Goal: Task Accomplishment & Management: Manage account settings

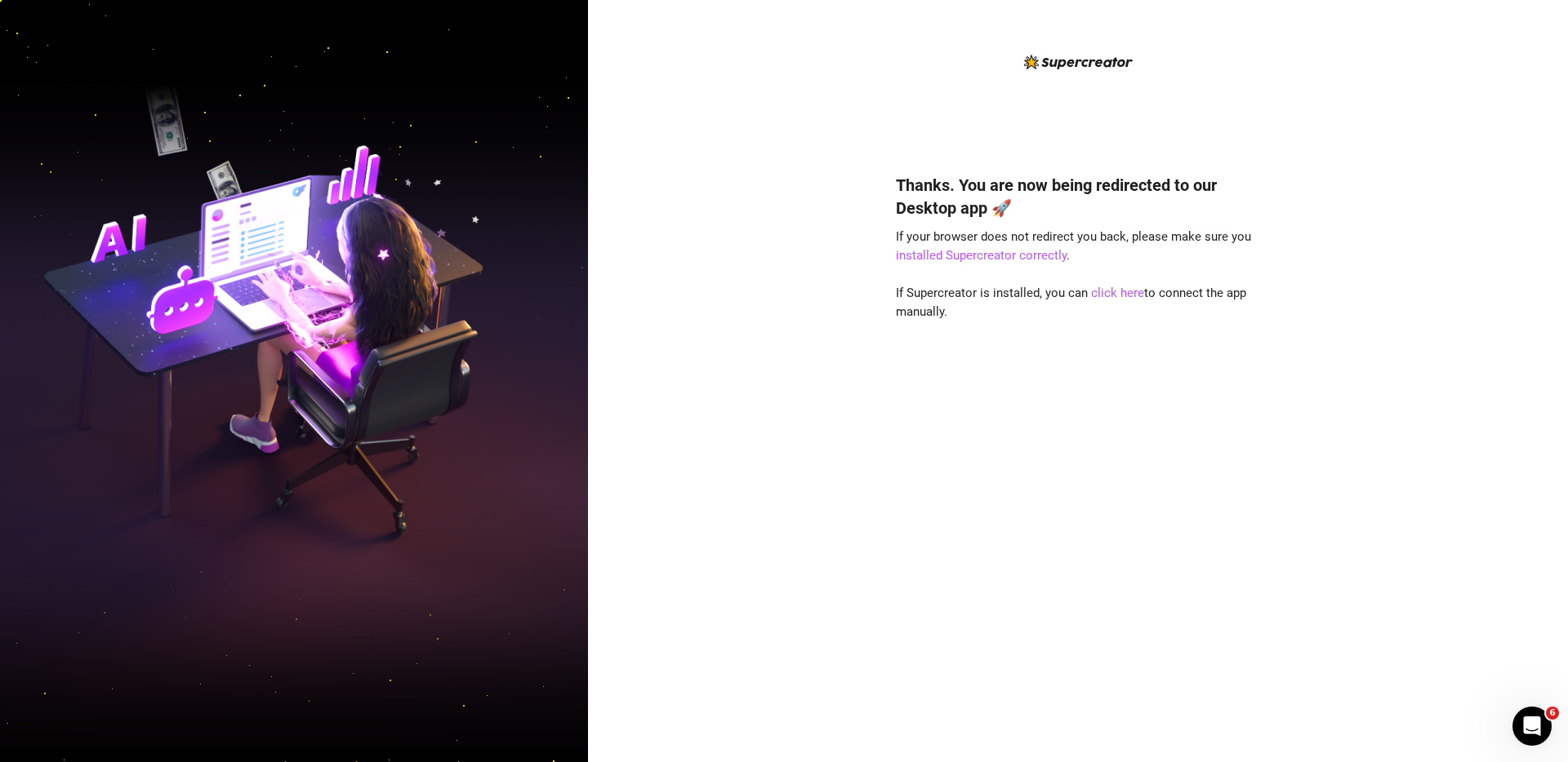
click at [628, 158] on div "Thanks. You are now being redirected to our Desktop app 🚀 If your browser does …" at bounding box center [1078, 381] width 980 height 762
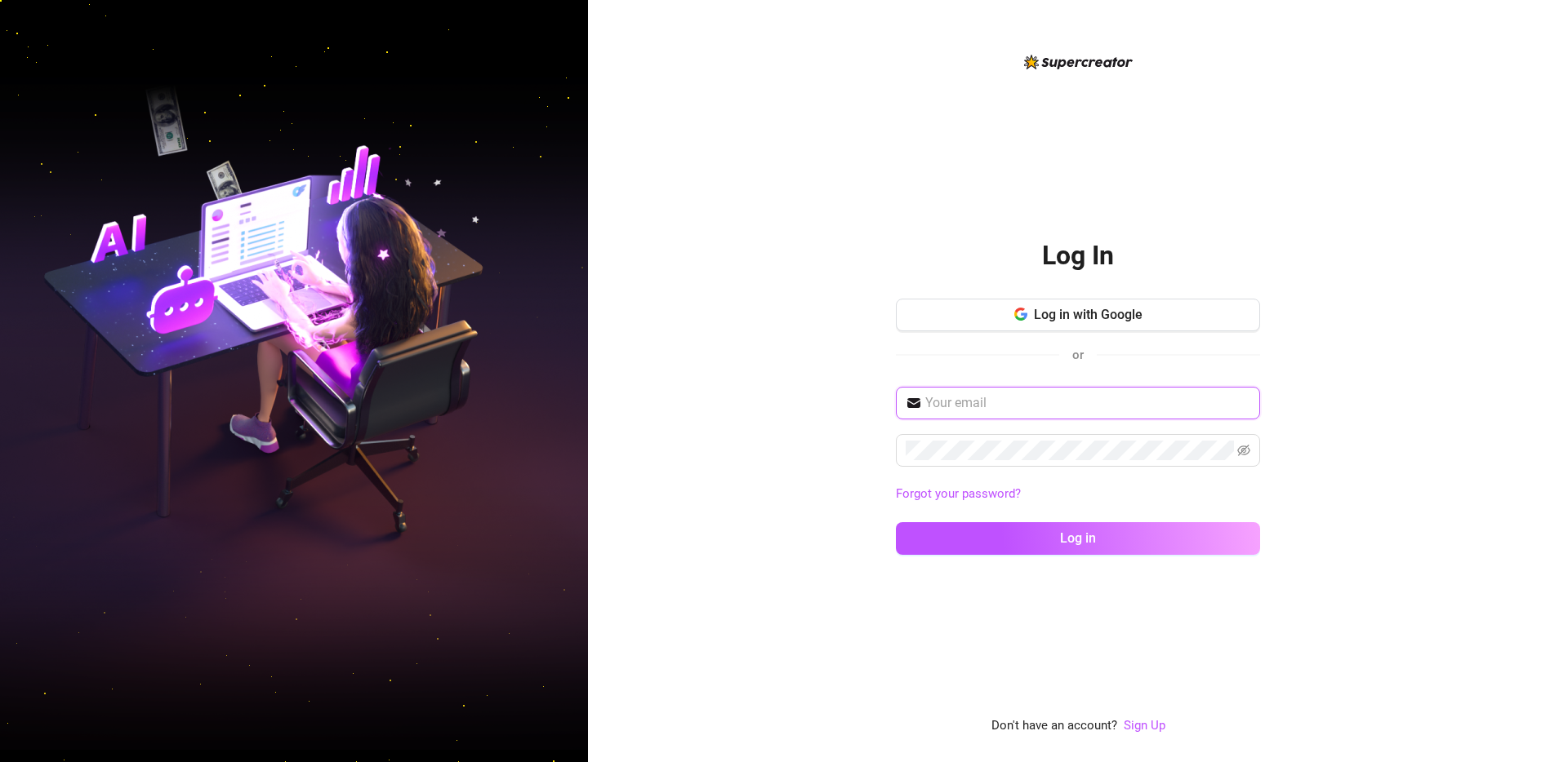
click at [1028, 402] on input "text" at bounding box center [1088, 403] width 325 height 19
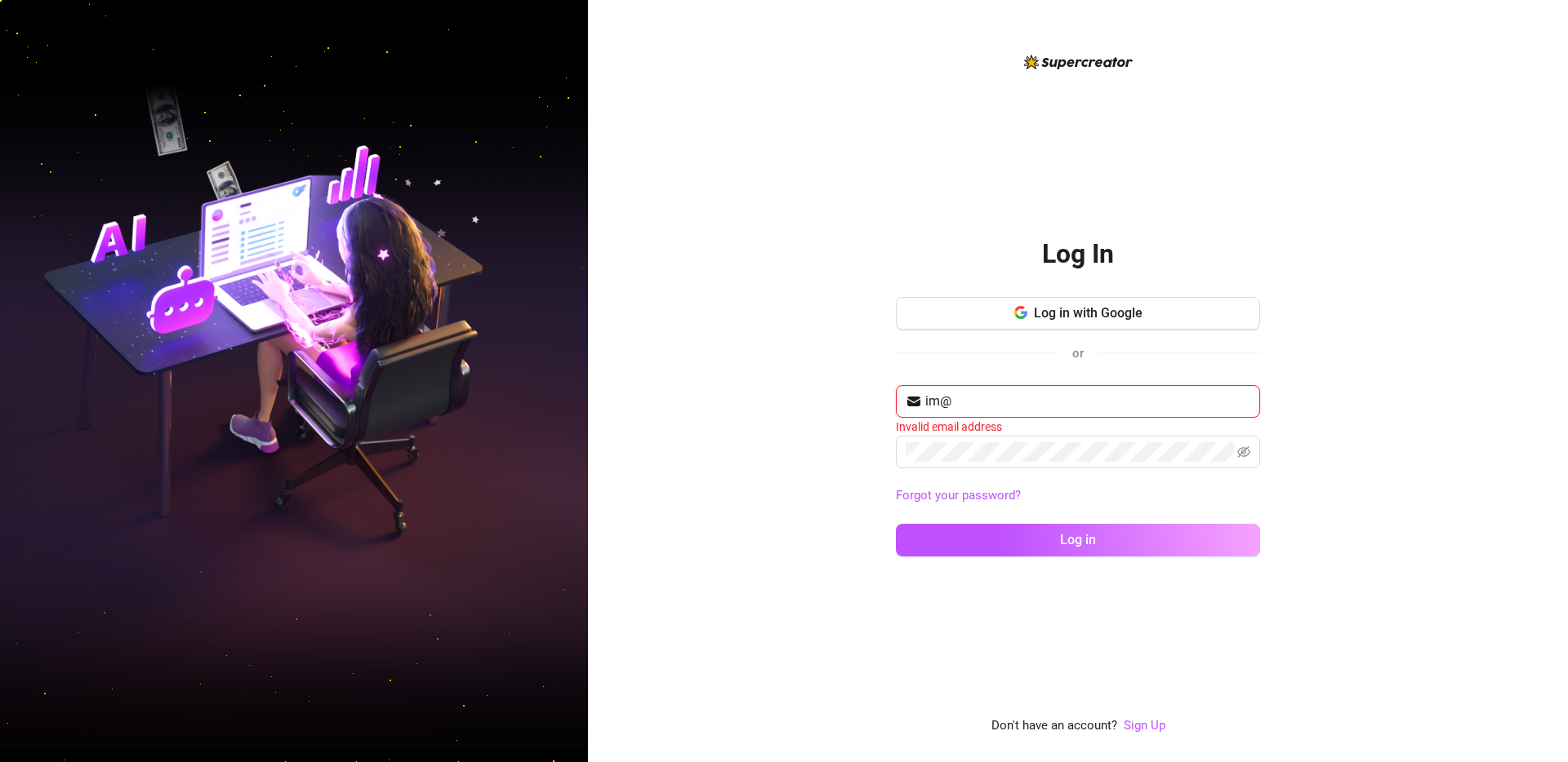
click at [1074, 397] on input "im@" at bounding box center [1088, 402] width 325 height 19
click at [1026, 402] on input "im@" at bounding box center [1088, 402] width 325 height 19
type input "[EMAIL_ADDRESS][DOMAIN_NAME]"
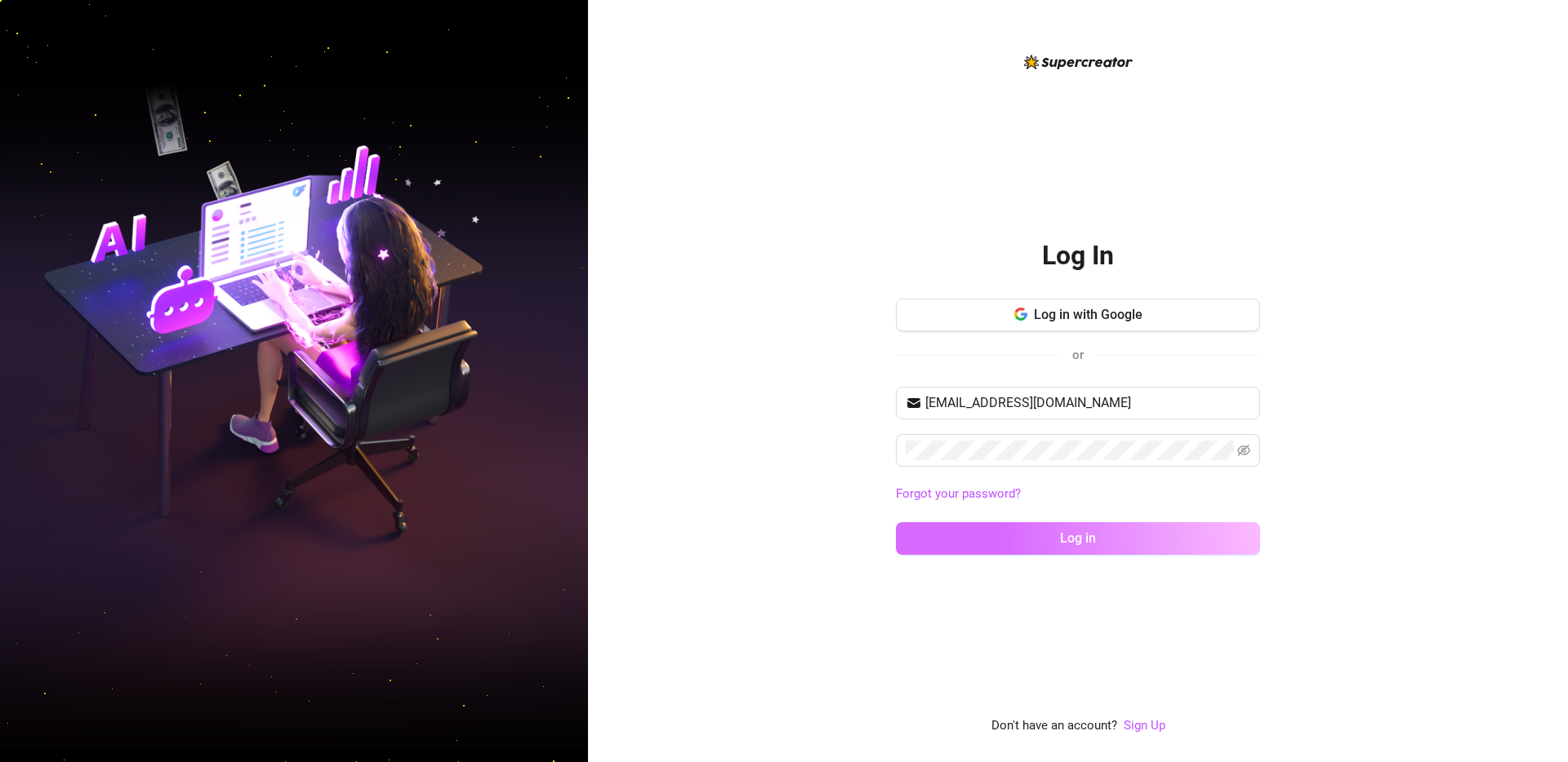
click at [955, 537] on button "Log in" at bounding box center [1078, 538] width 364 height 33
